Goal: Task Accomplishment & Management: Use online tool/utility

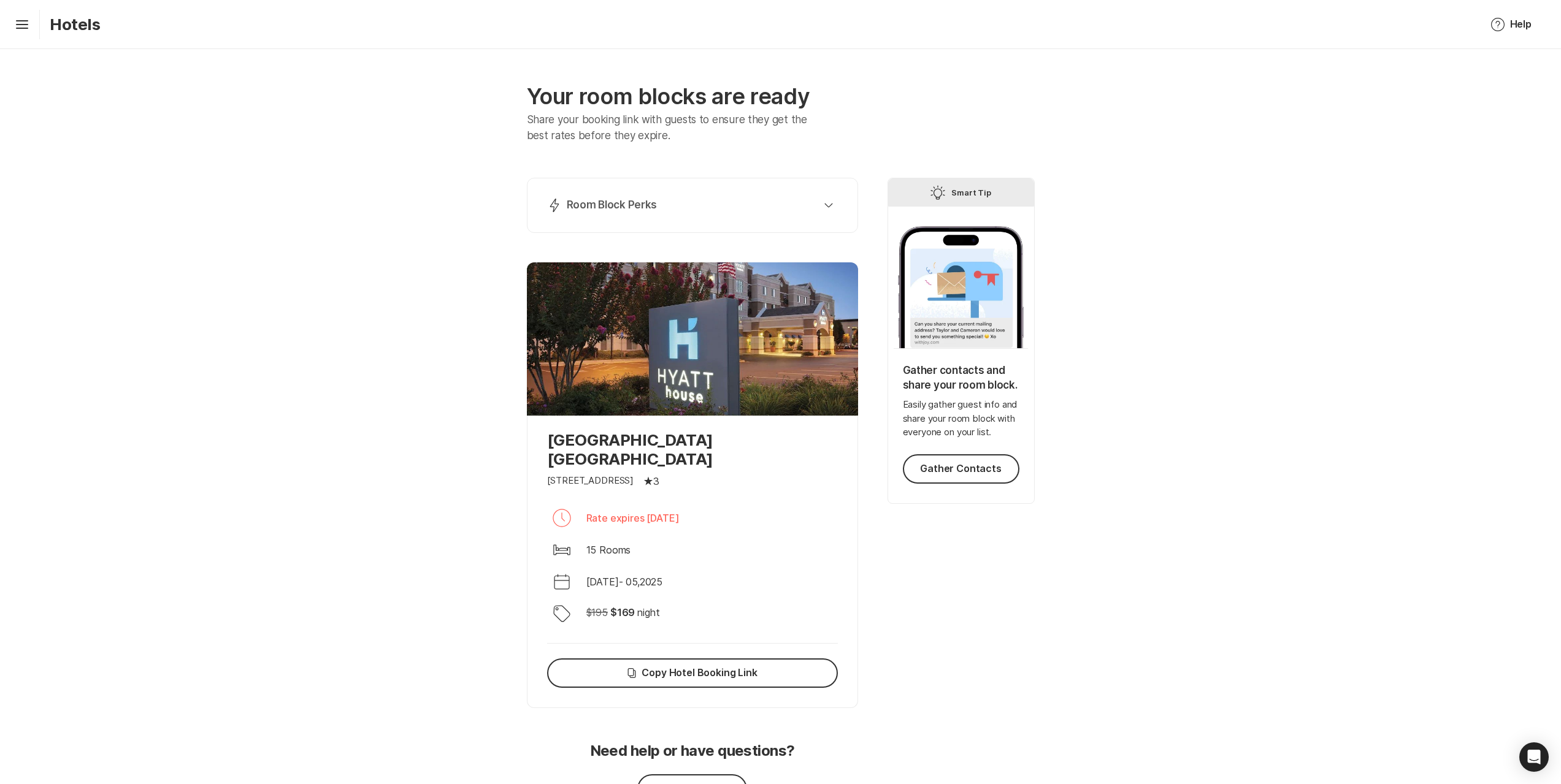
drag, startPoint x: 748, startPoint y: 500, endPoint x: 618, endPoint y: 492, distance: 130.2
click at [618, 504] on div "Clock Rate expires [DATE]" at bounding box center [692, 518] width 291 height 29
click at [618, 511] on p "Rate expires [DATE]" at bounding box center [633, 518] width 93 height 15
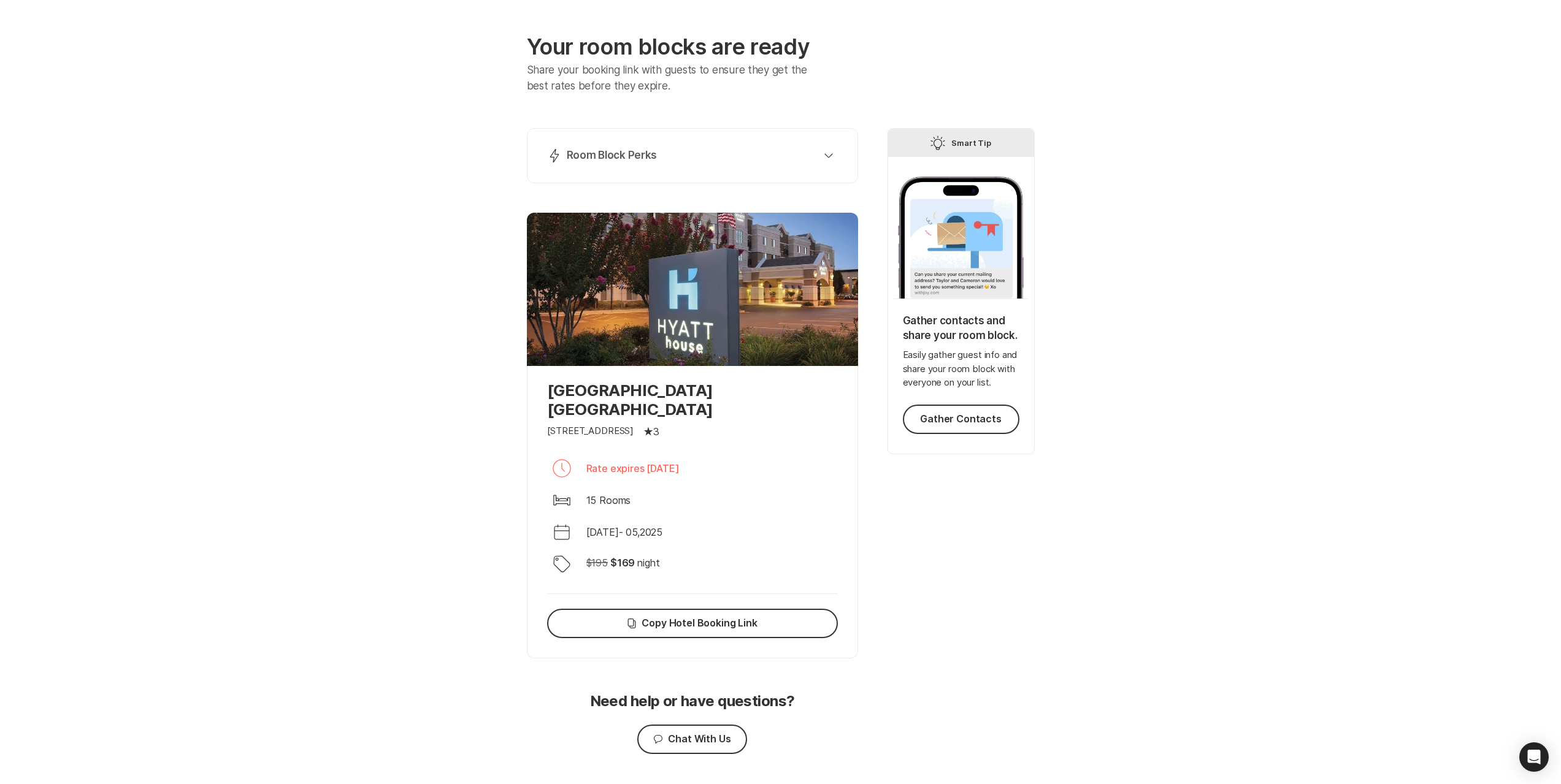
scroll to position [64, 0]
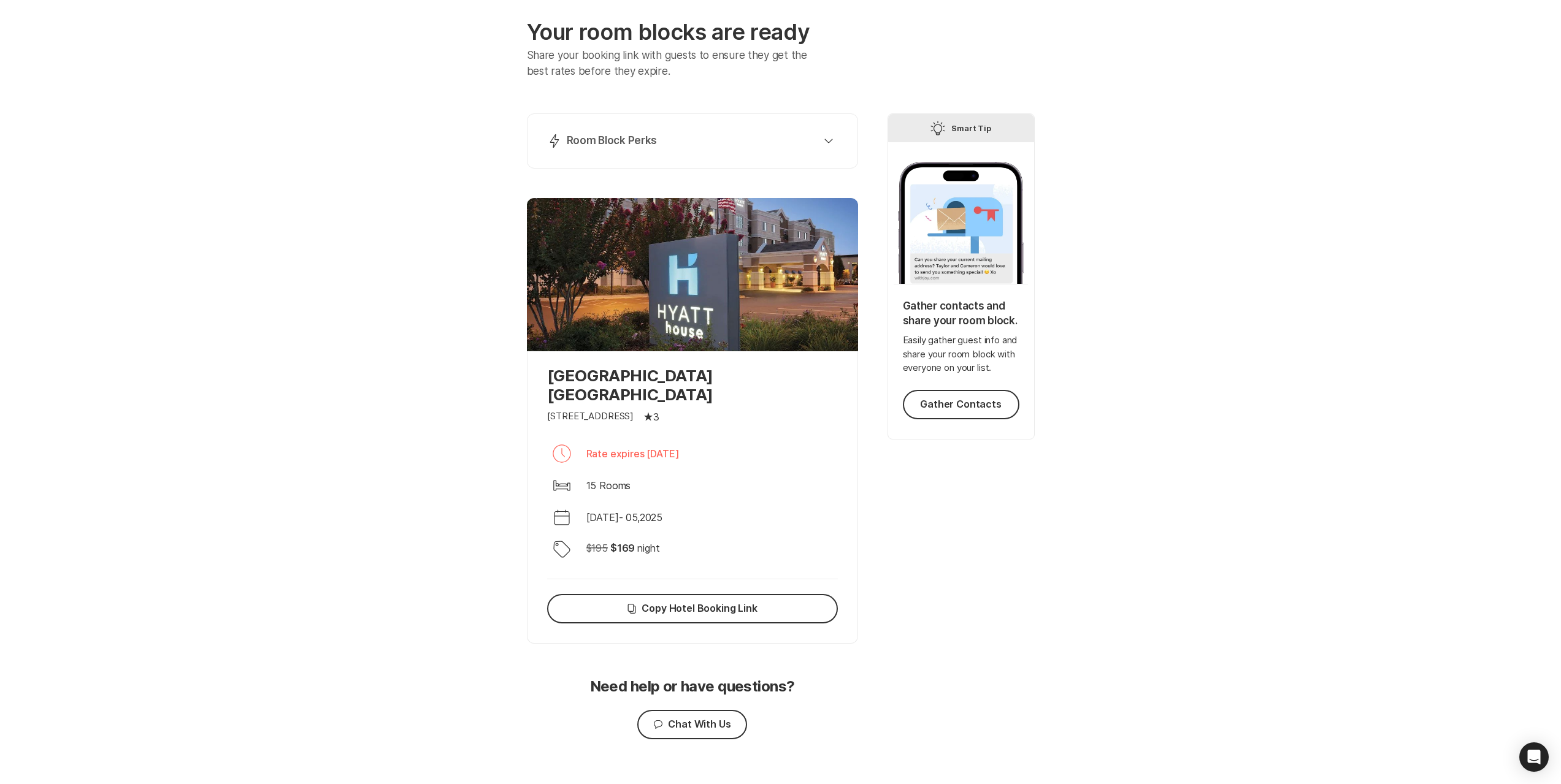
drag, startPoint x: 736, startPoint y: 438, endPoint x: 593, endPoint y: 424, distance: 143.7
click at [593, 439] on div "Clock Rate expires [DATE]" at bounding box center [692, 454] width 291 height 29
drag, startPoint x: 591, startPoint y: 432, endPoint x: 769, endPoint y: 446, distance: 178.5
click at [769, 446] on div "Clock Rate expires [DATE]" at bounding box center [692, 454] width 291 height 29
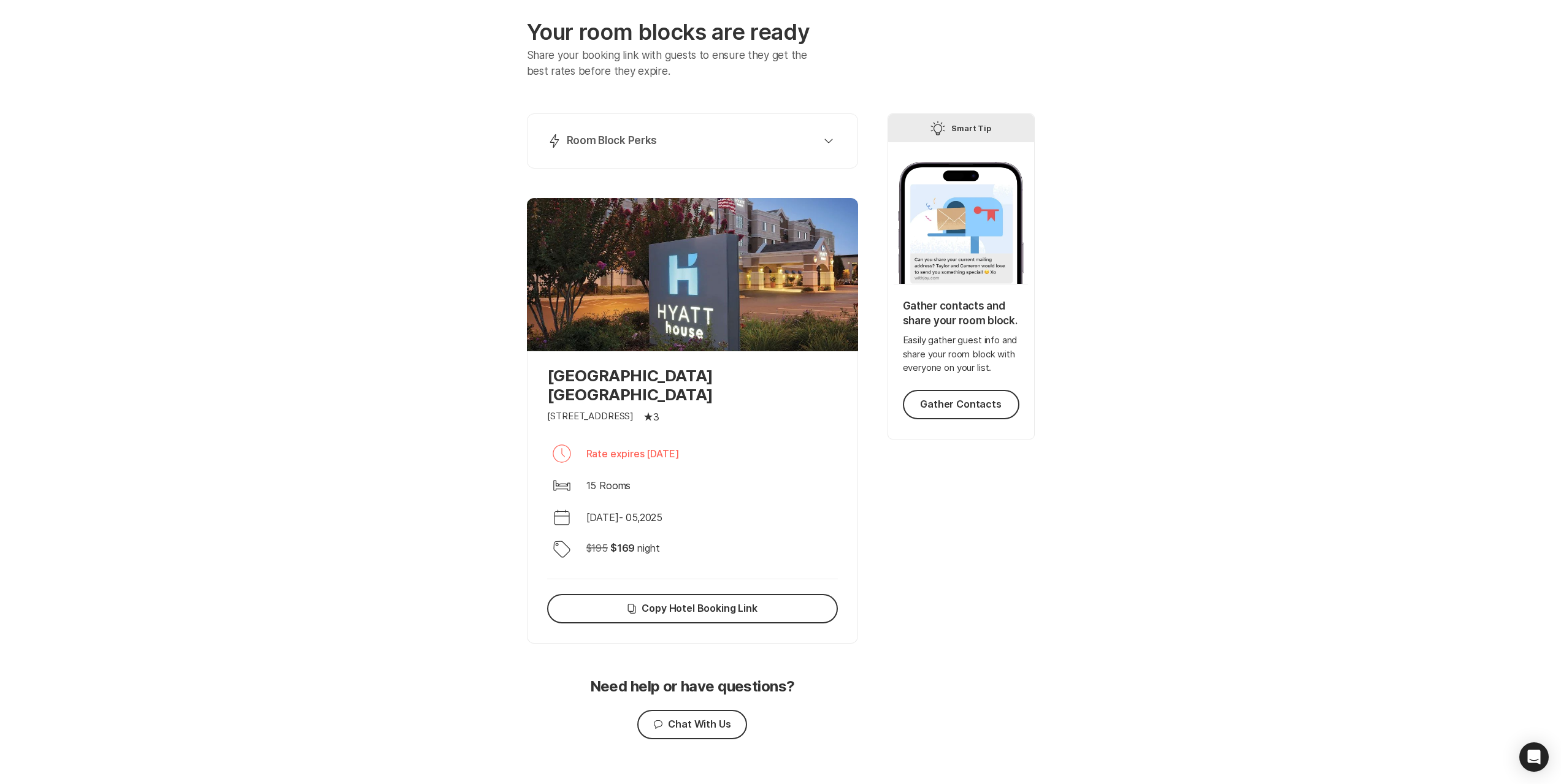
click at [769, 446] on div "Clock Rate expires [DATE]" at bounding box center [692, 454] width 291 height 29
drag, startPoint x: 662, startPoint y: 428, endPoint x: 581, endPoint y: 429, distance: 81.0
click at [582, 439] on div "Clock Rate expires [DATE]" at bounding box center [692, 454] width 291 height 29
click at [702, 595] on button "Copy Copy Hotel Booking Link" at bounding box center [692, 608] width 291 height 29
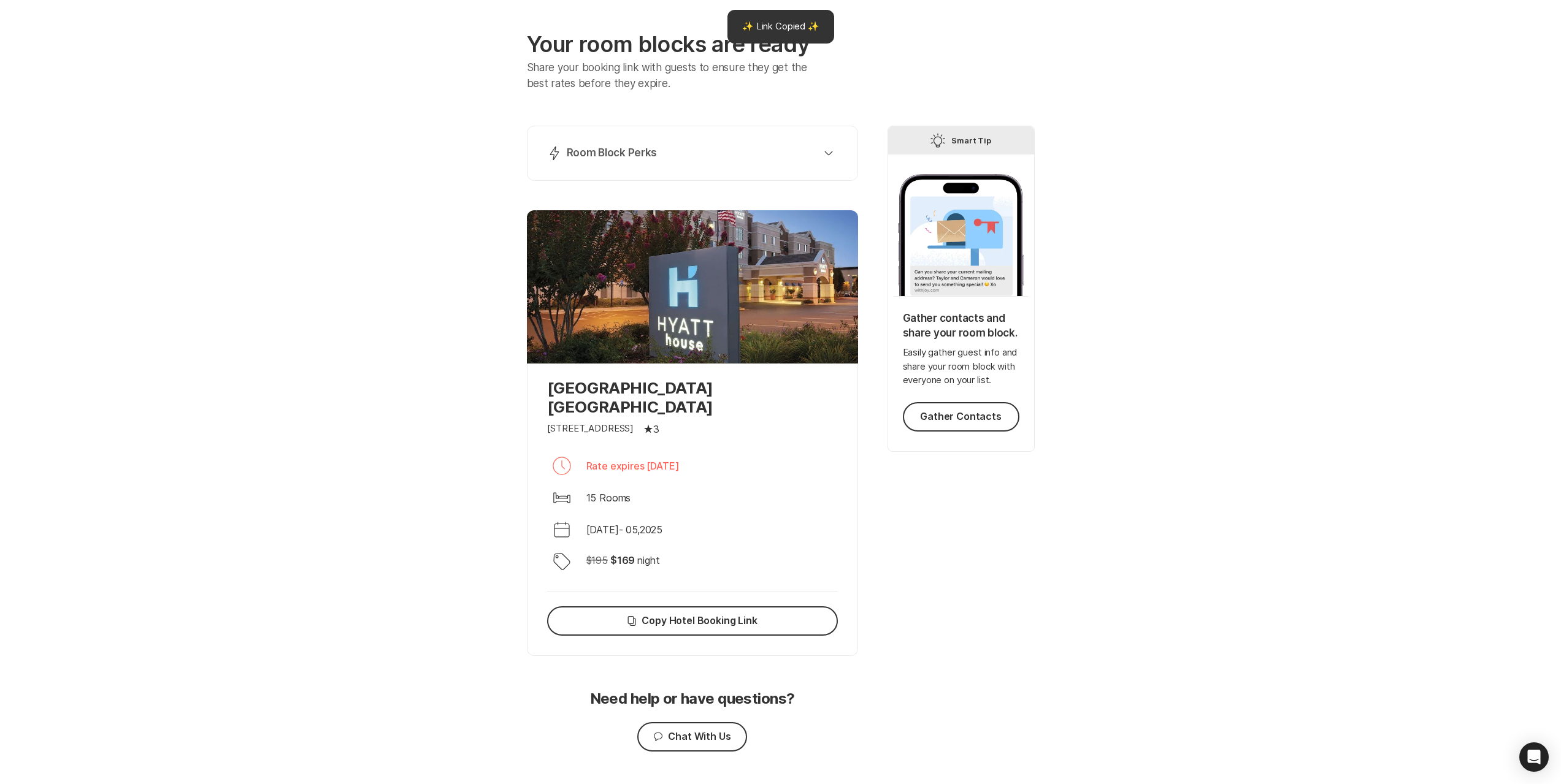
scroll to position [0, 0]
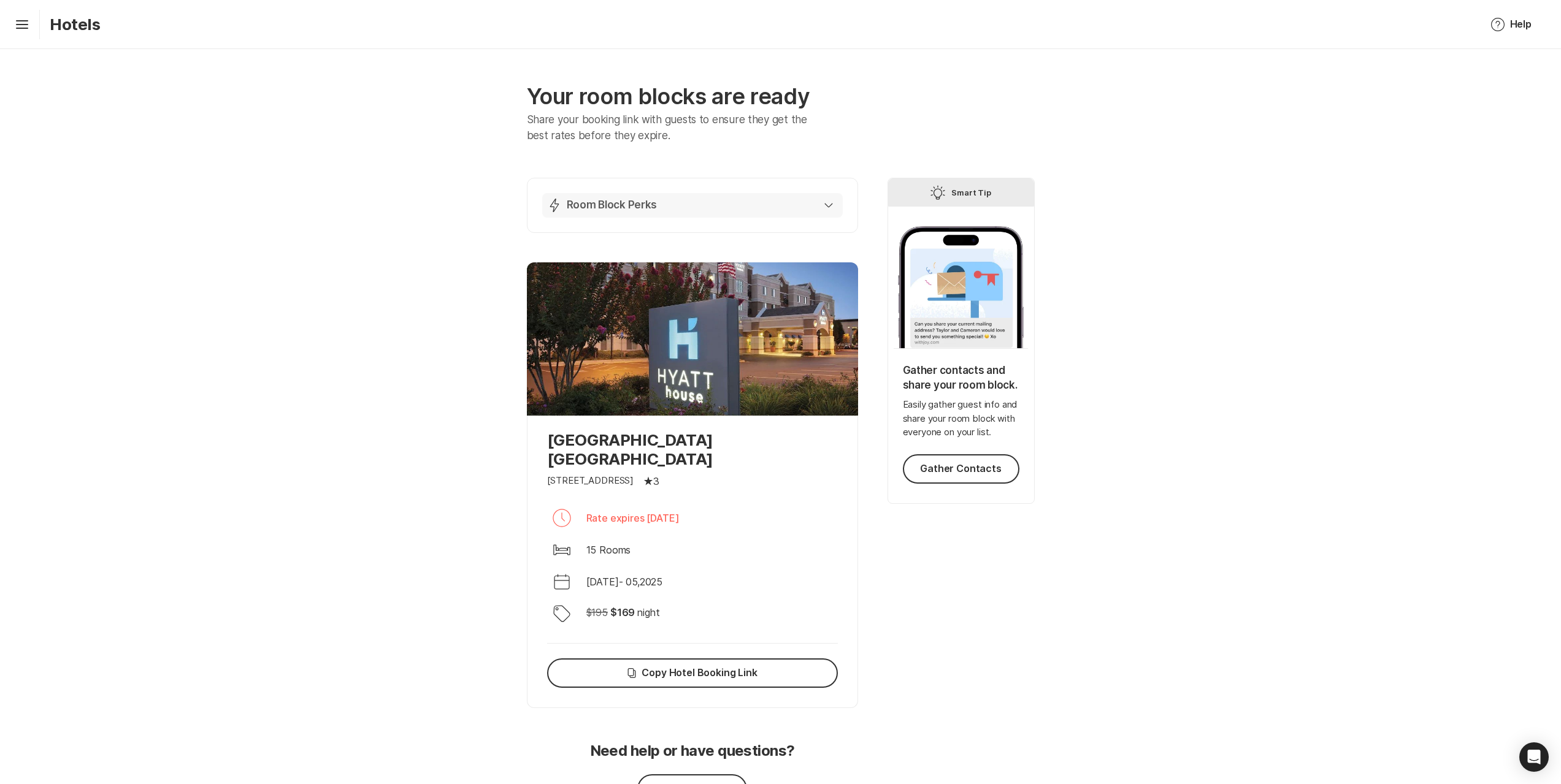
click at [785, 211] on div "Lightning Bolt Room Block Perks" at bounding box center [689, 205] width 286 height 15
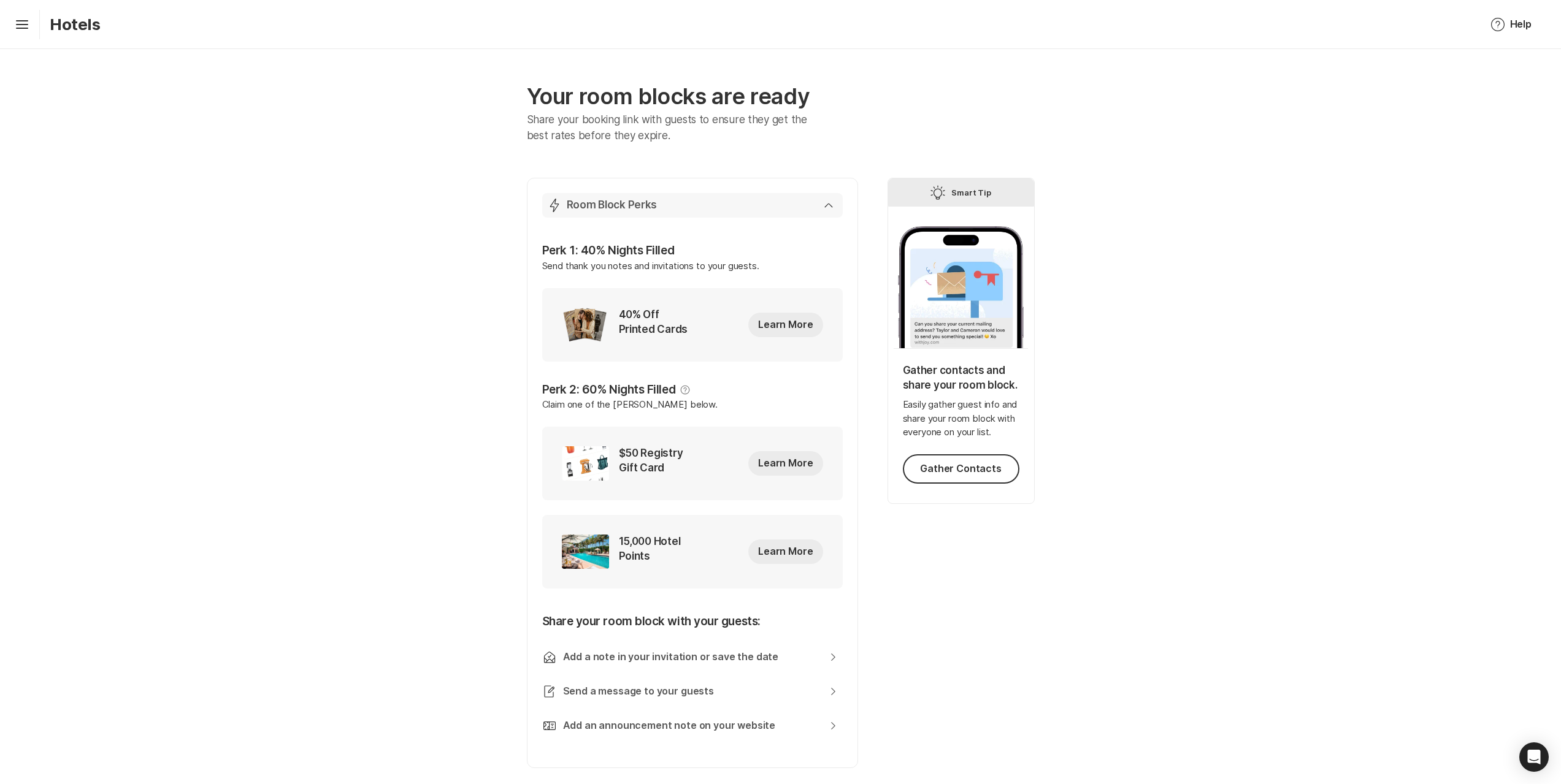
click at [779, 207] on div "Lightning Bolt Room Block Perks" at bounding box center [689, 205] width 286 height 15
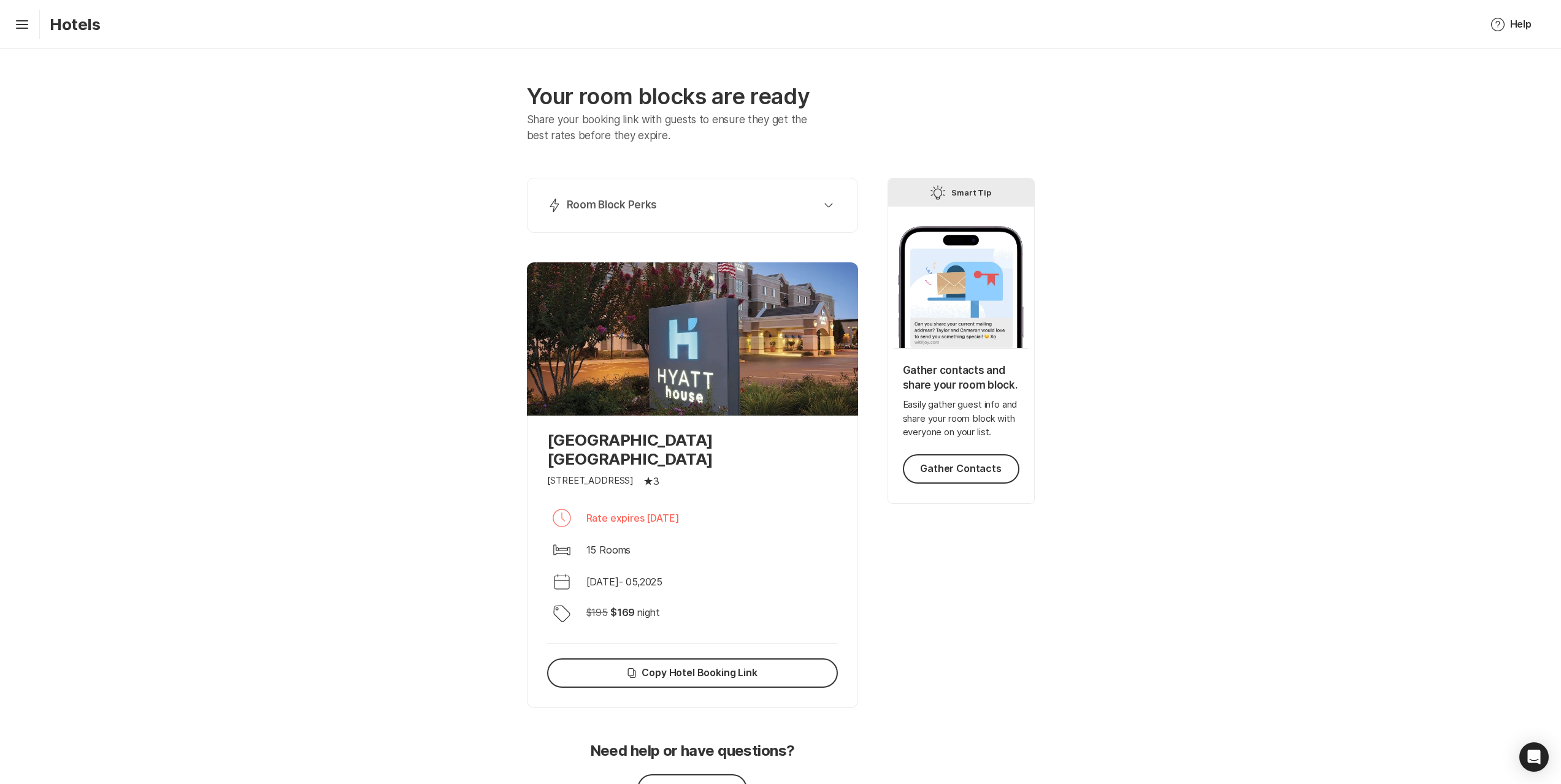
drag, startPoint x: 701, startPoint y: 646, endPoint x: 697, endPoint y: 632, distance: 14.6
click at [701, 658] on button "Copy Copy Hotel Booking Link" at bounding box center [692, 672] width 291 height 29
click at [762, 505] on div "Clock Rate expires [DATE]" at bounding box center [692, 518] width 291 height 29
drag, startPoint x: 762, startPoint y: 446, endPoint x: 551, endPoint y: 434, distance: 211.3
click at [551, 434] on p "[GEOGRAPHIC_DATA] [GEOGRAPHIC_DATA]" at bounding box center [692, 449] width 291 height 38
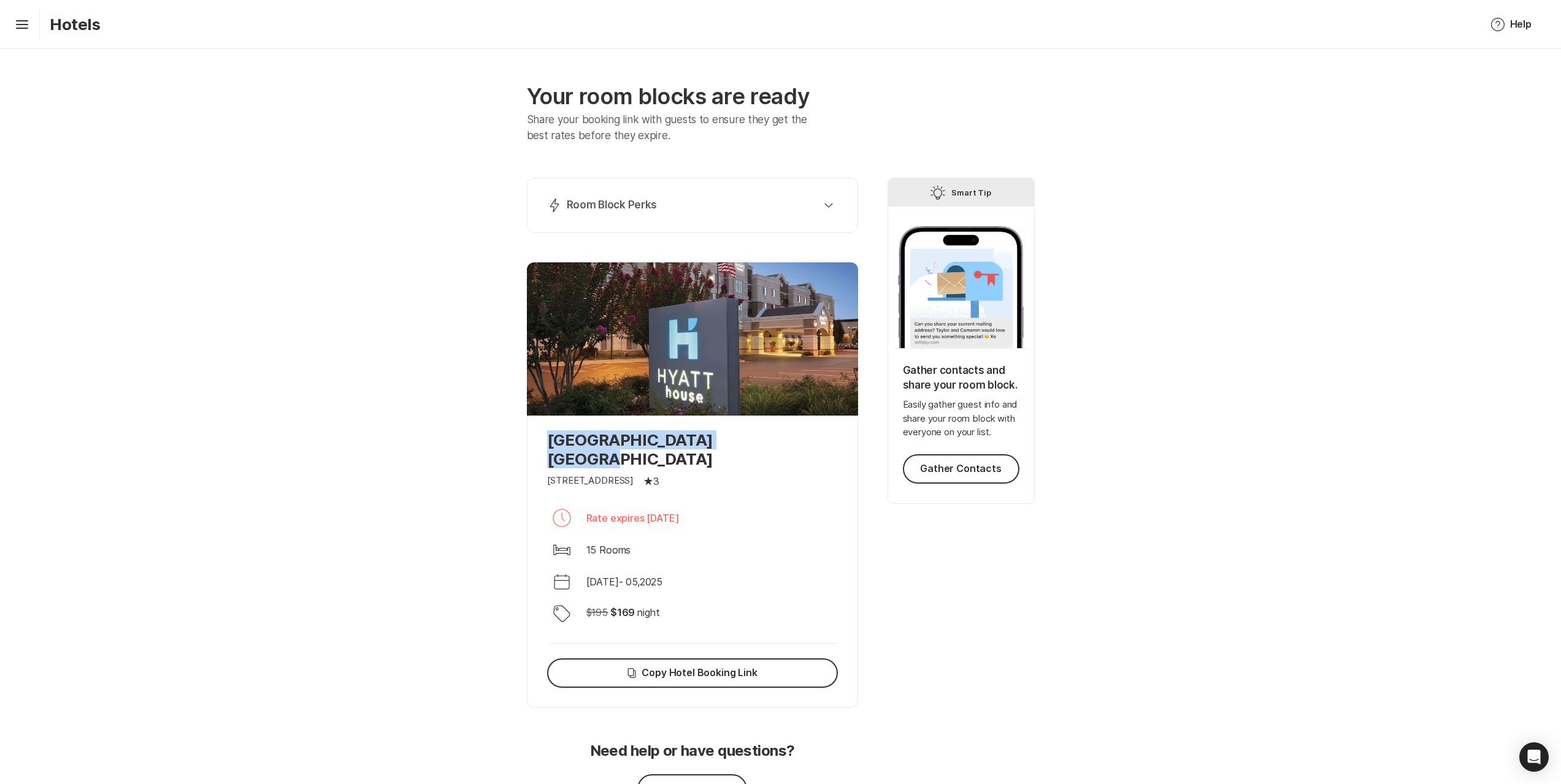
copy p "[GEOGRAPHIC_DATA] [GEOGRAPHIC_DATA]"
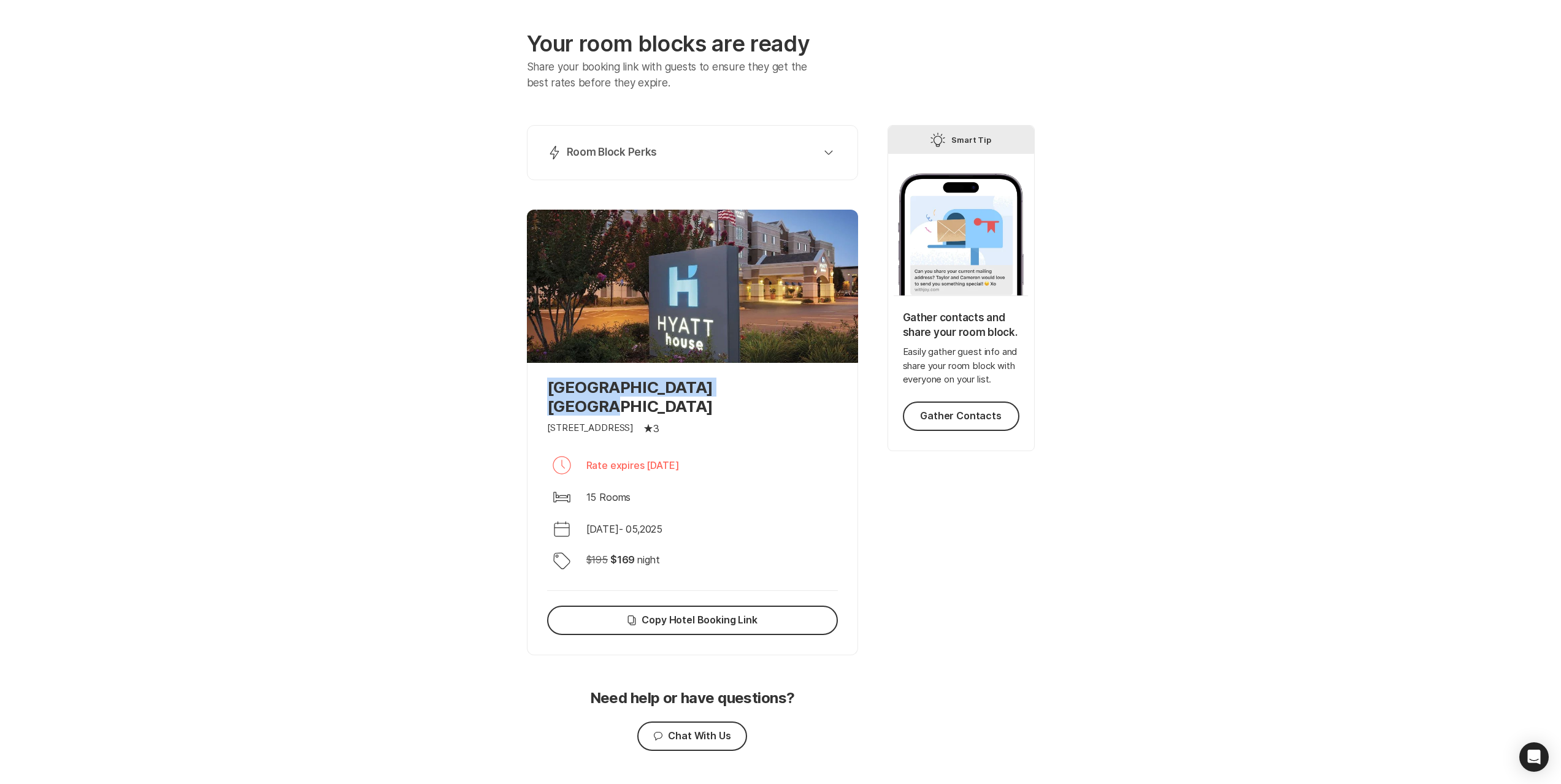
scroll to position [64, 0]
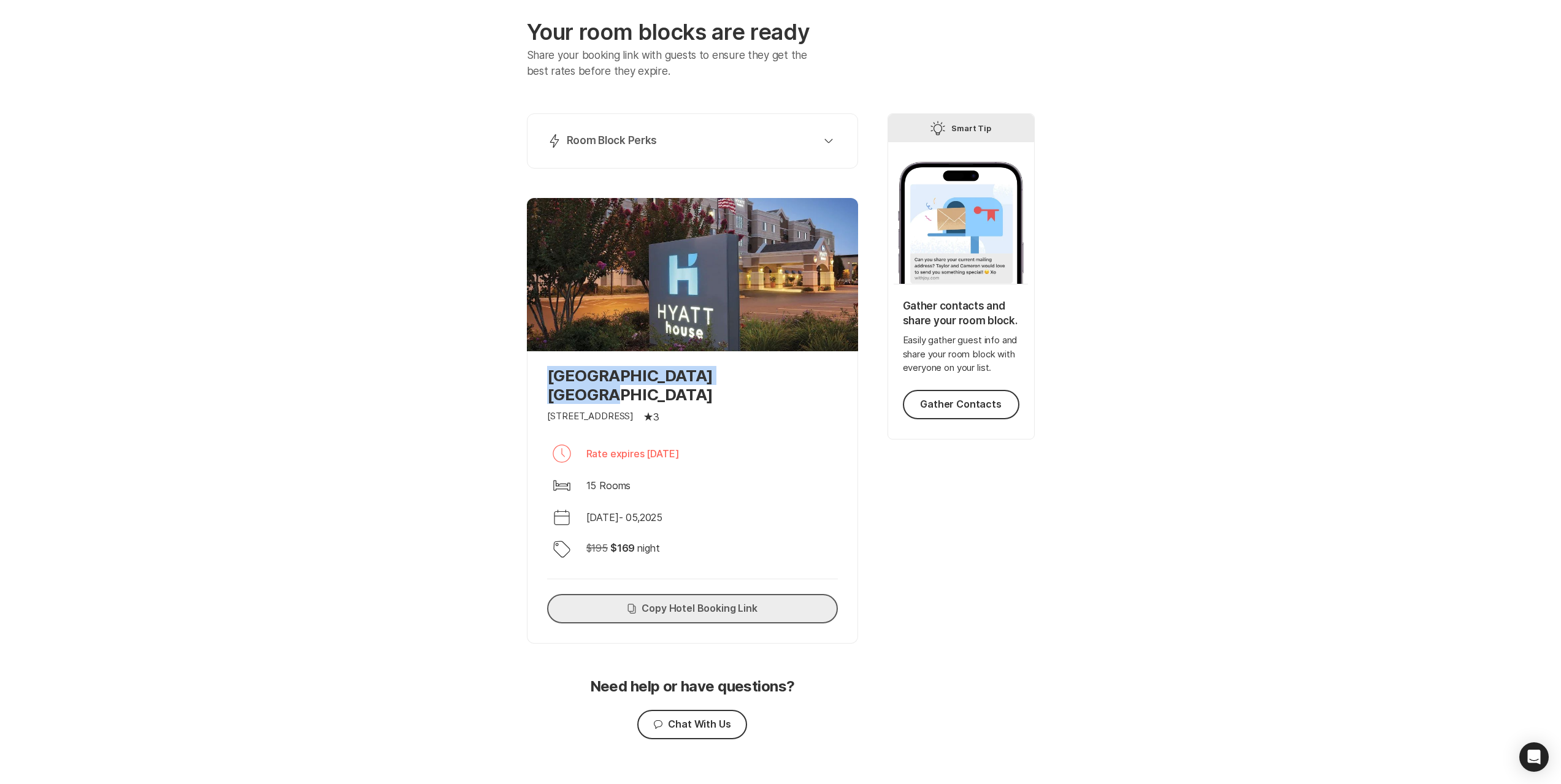
click at [741, 594] on button "Copy Copy Hotel Booking Link" at bounding box center [692, 608] width 291 height 29
click at [715, 594] on button "Copy Copy Hotel Booking Link" at bounding box center [692, 608] width 291 height 29
click at [861, 529] on div "Lightning Bolt Room Block Perks Perk 1: 40% Nights Filled Send thank you notes …" at bounding box center [780, 388] width 508 height 549
click at [735, 594] on button "Copy Copy Hotel Booking Link" at bounding box center [692, 608] width 291 height 29
